Goal: Task Accomplishment & Management: Manage account settings

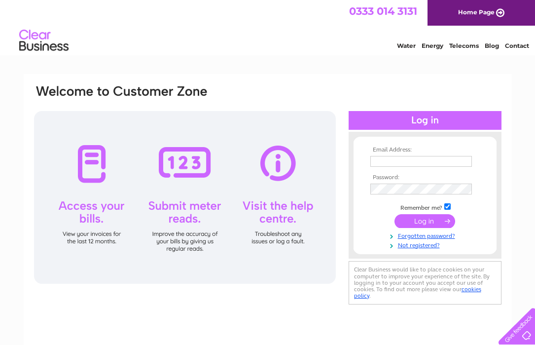
type input "[PERSON_NAME][EMAIL_ADDRESS][PERSON_NAME][DOMAIN_NAME]"
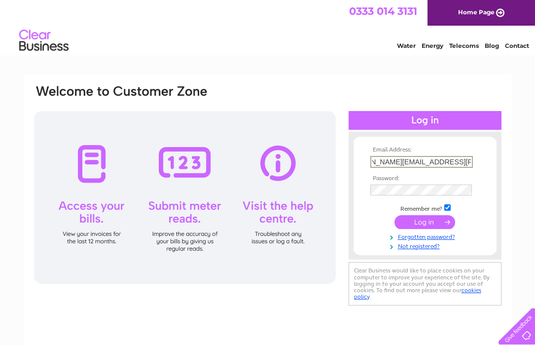
click at [419, 220] on input "submit" at bounding box center [425, 222] width 61 height 14
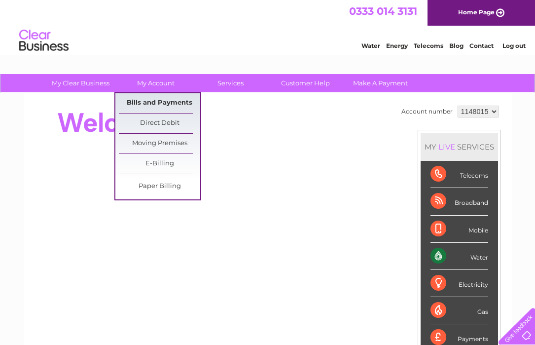
click at [162, 100] on link "Bills and Payments" at bounding box center [159, 103] width 81 height 20
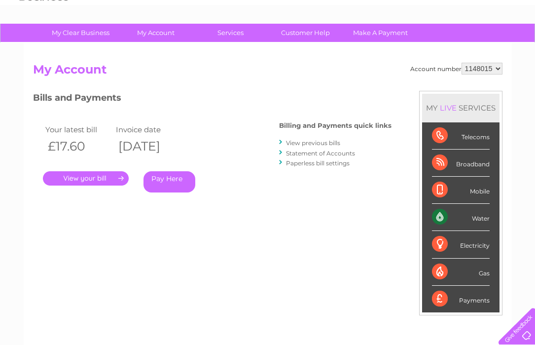
scroll to position [46, 0]
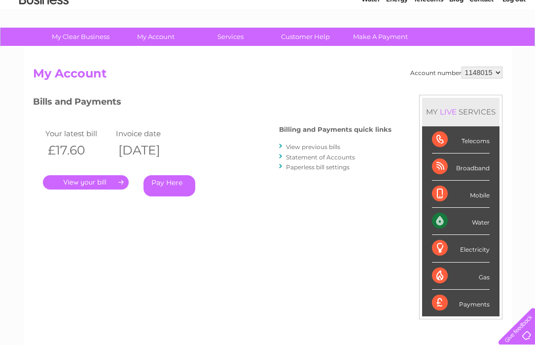
click at [113, 184] on link "." at bounding box center [86, 182] width 86 height 14
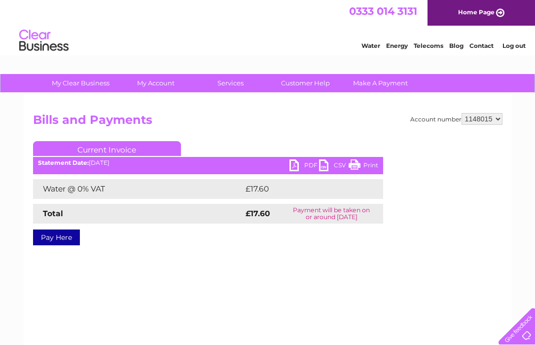
click at [309, 162] on link "PDF" at bounding box center [305, 166] width 30 height 14
